Goal: Go to known website: Access a specific website the user already knows

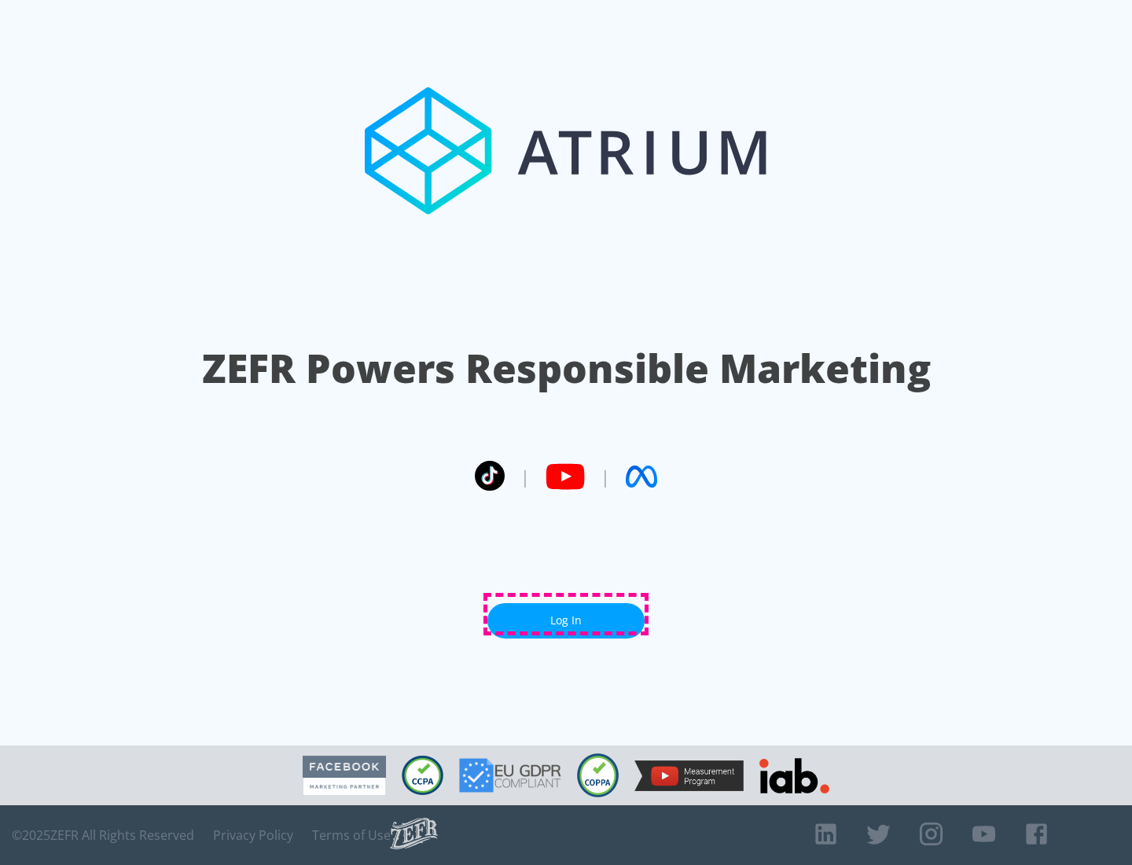
click at [566, 614] on link "Log In" at bounding box center [565, 620] width 157 height 35
